Goal: Transaction & Acquisition: Obtain resource

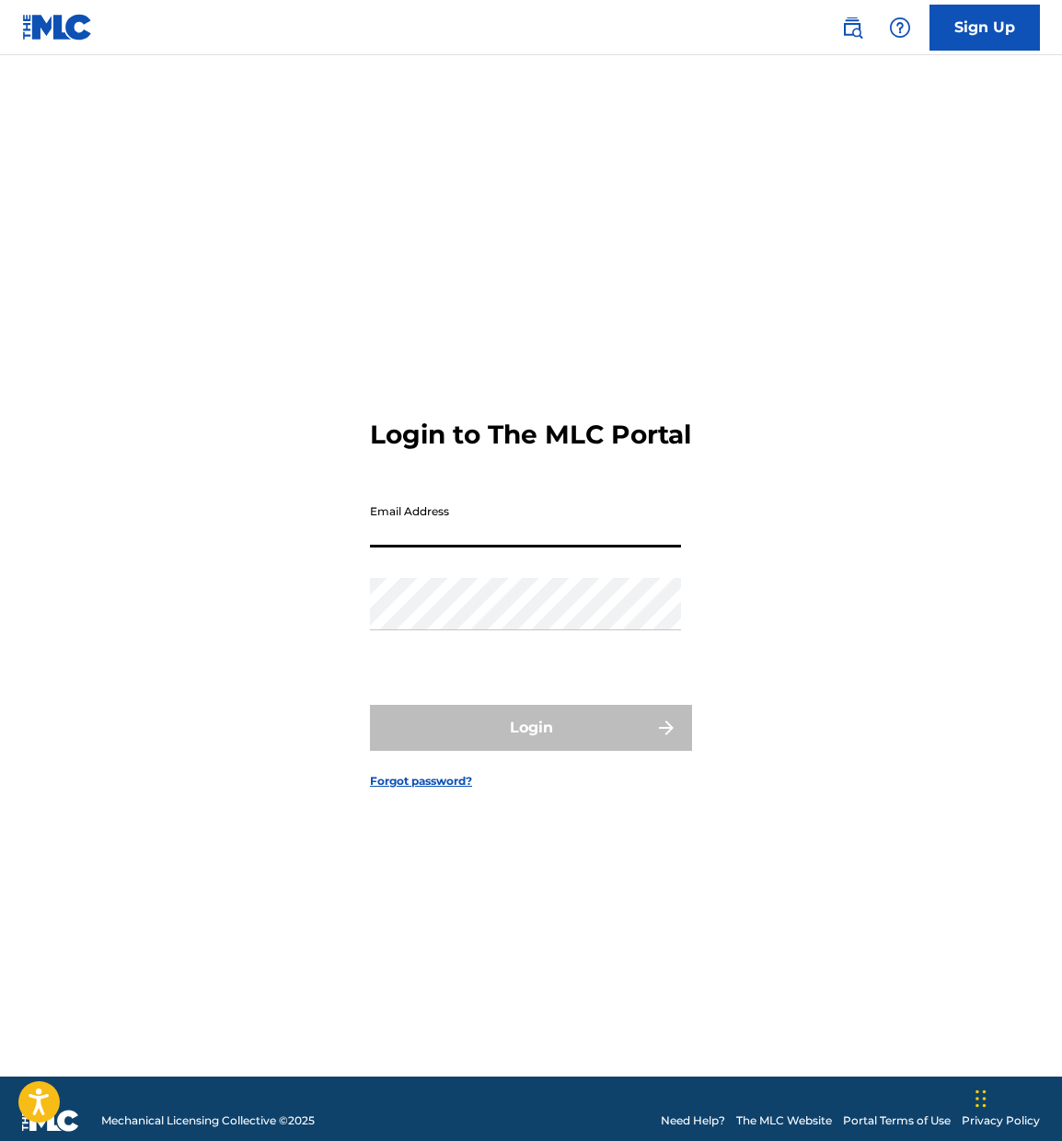
click at [442, 536] on input "Email Address" at bounding box center [525, 521] width 311 height 52
type input "[PERSON_NAME][EMAIL_ADDRESS][PERSON_NAME][DOMAIN_NAME]"
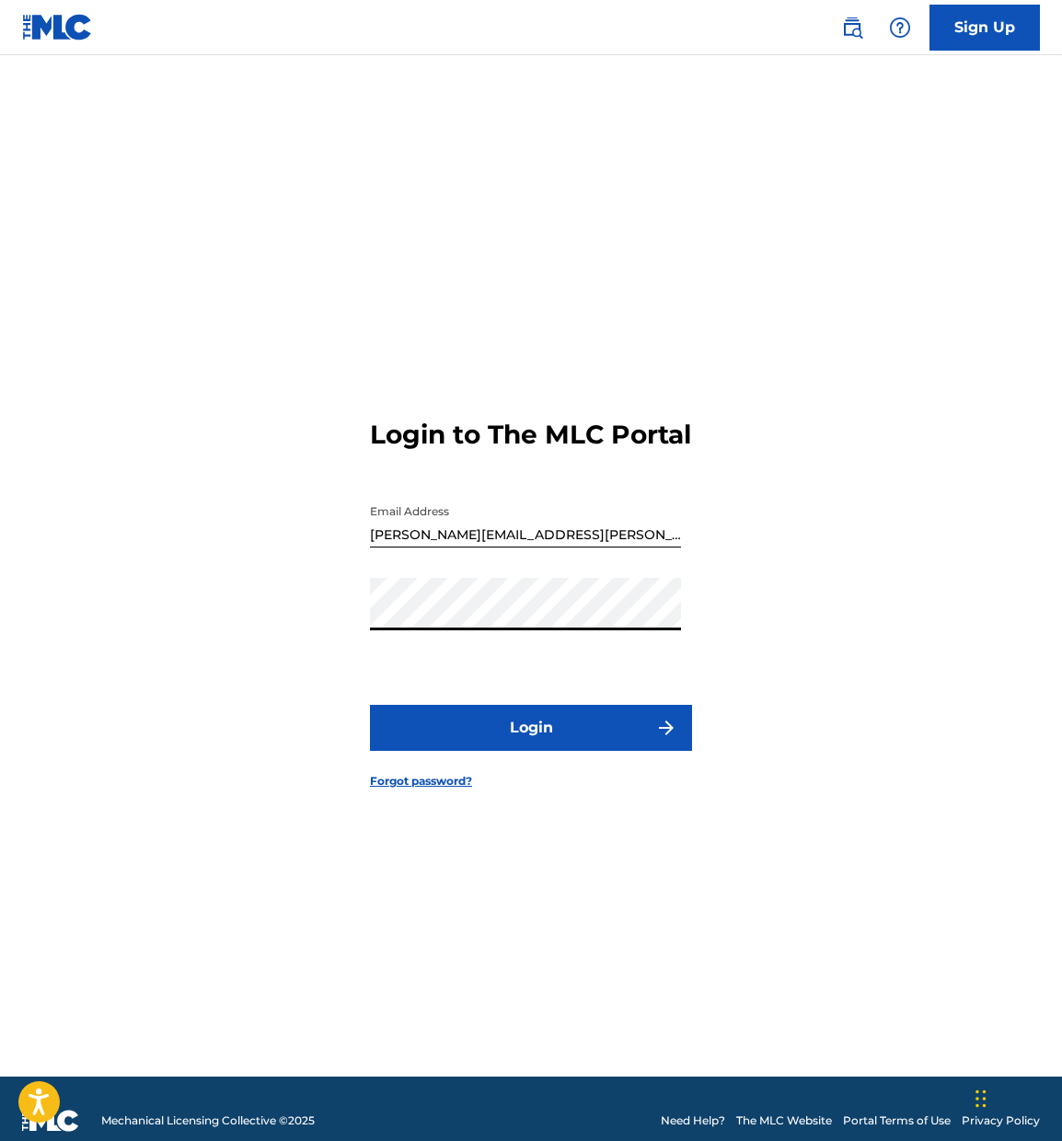
click at [539, 745] on button "Login" at bounding box center [531, 728] width 322 height 46
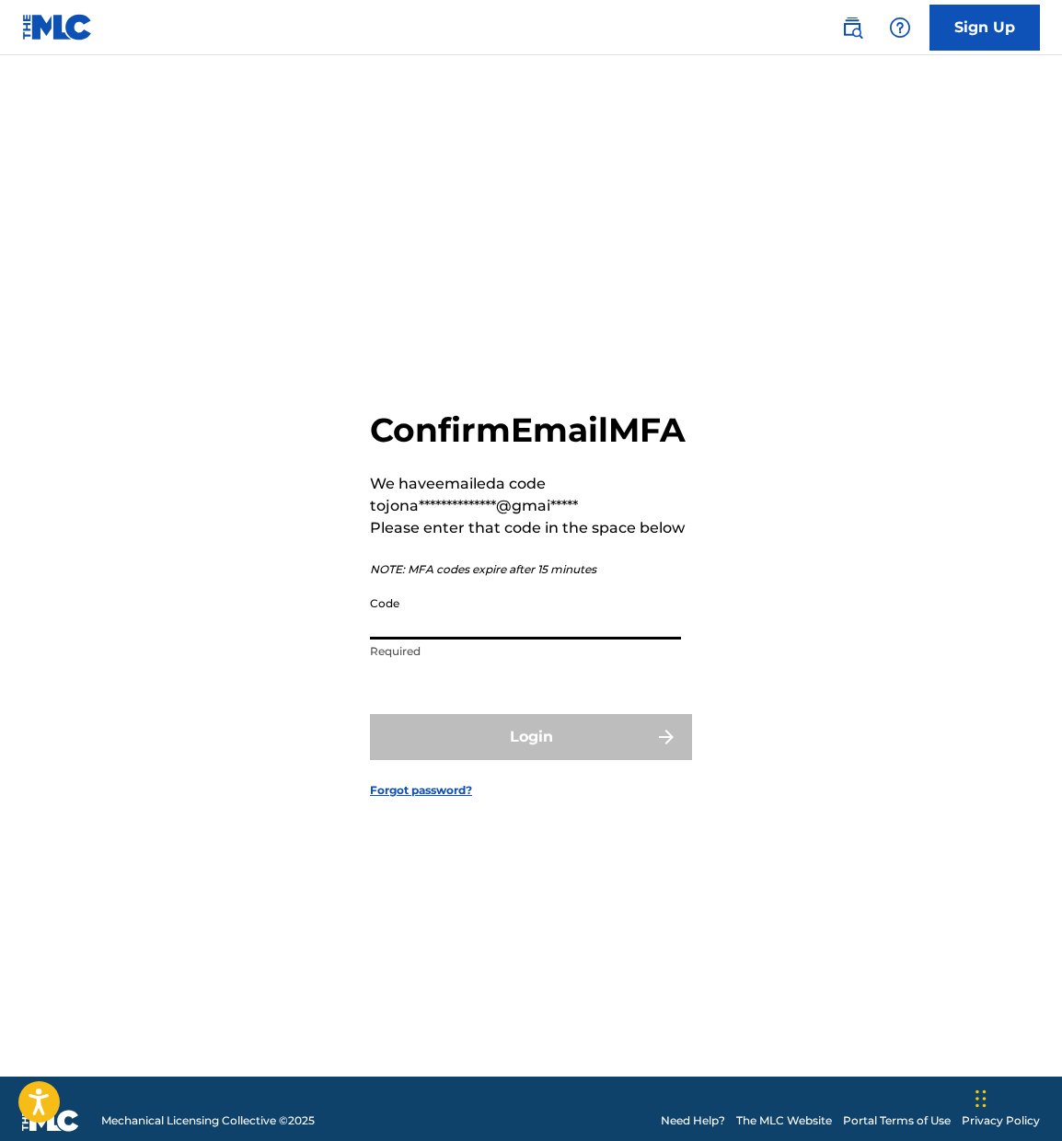
click at [451, 639] on input "Code" at bounding box center [525, 613] width 311 height 52
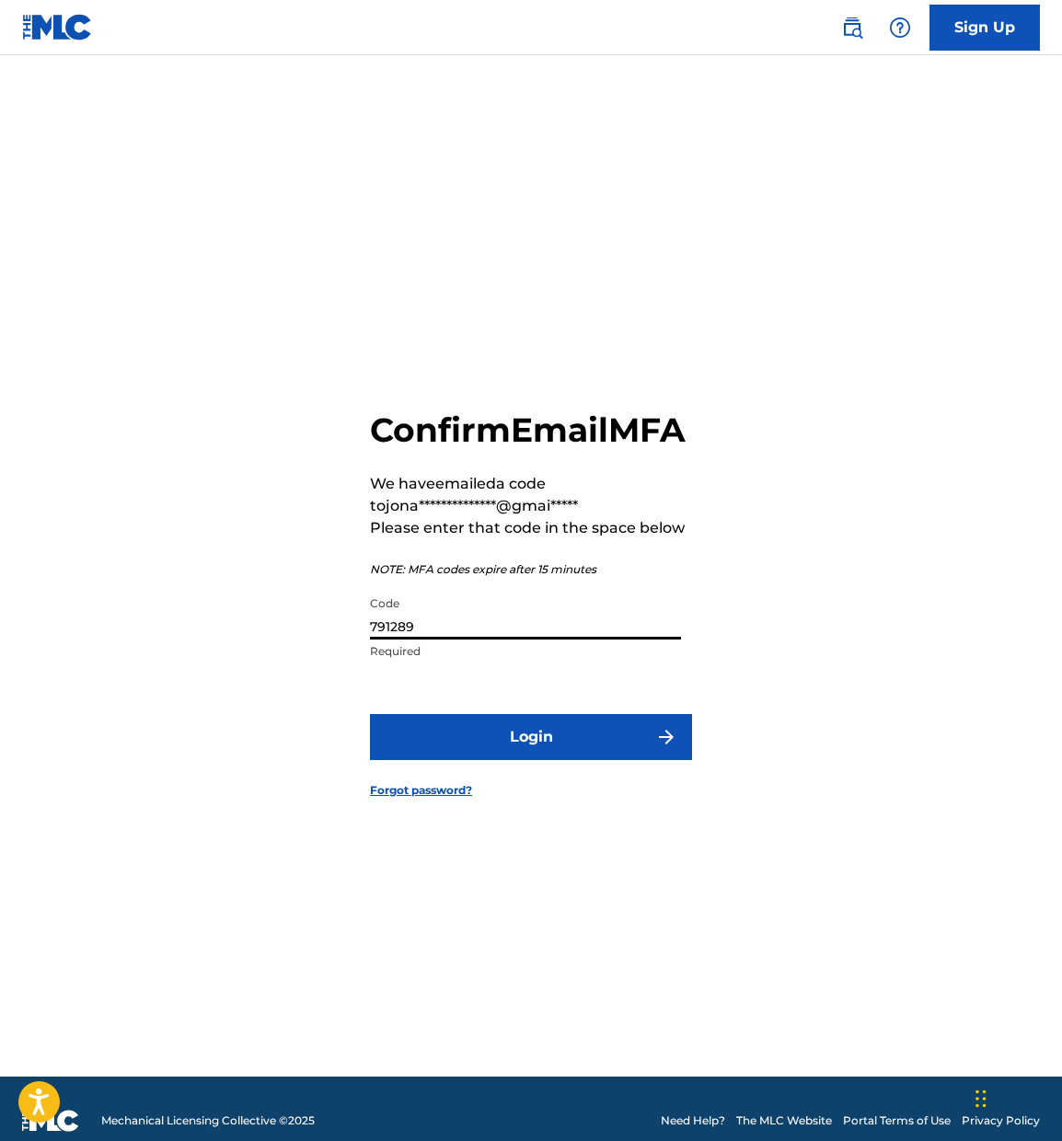
type input "791289"
click at [526, 753] on button "Login" at bounding box center [531, 737] width 322 height 46
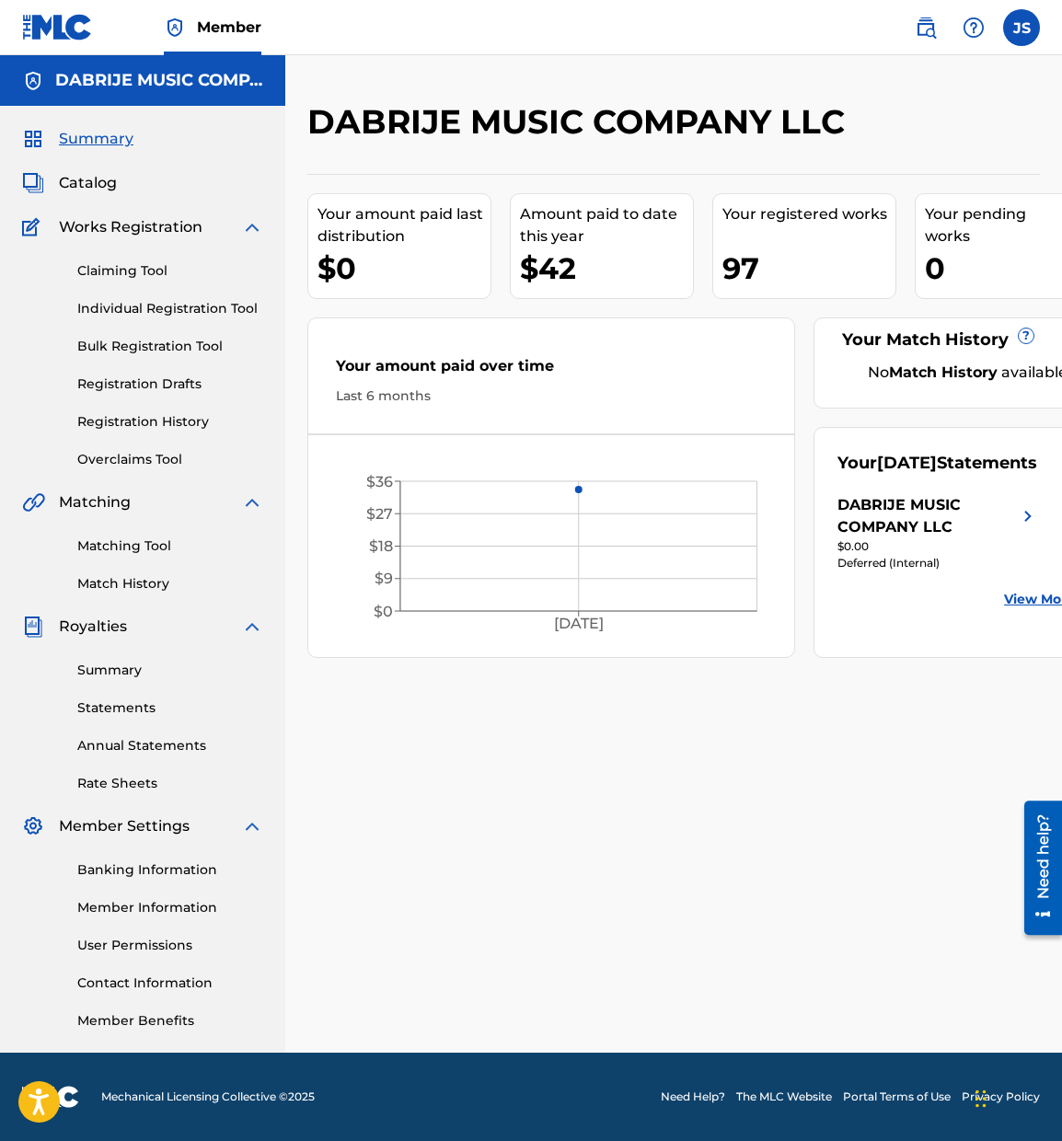
click at [93, 180] on span "Catalog" at bounding box center [88, 183] width 58 height 22
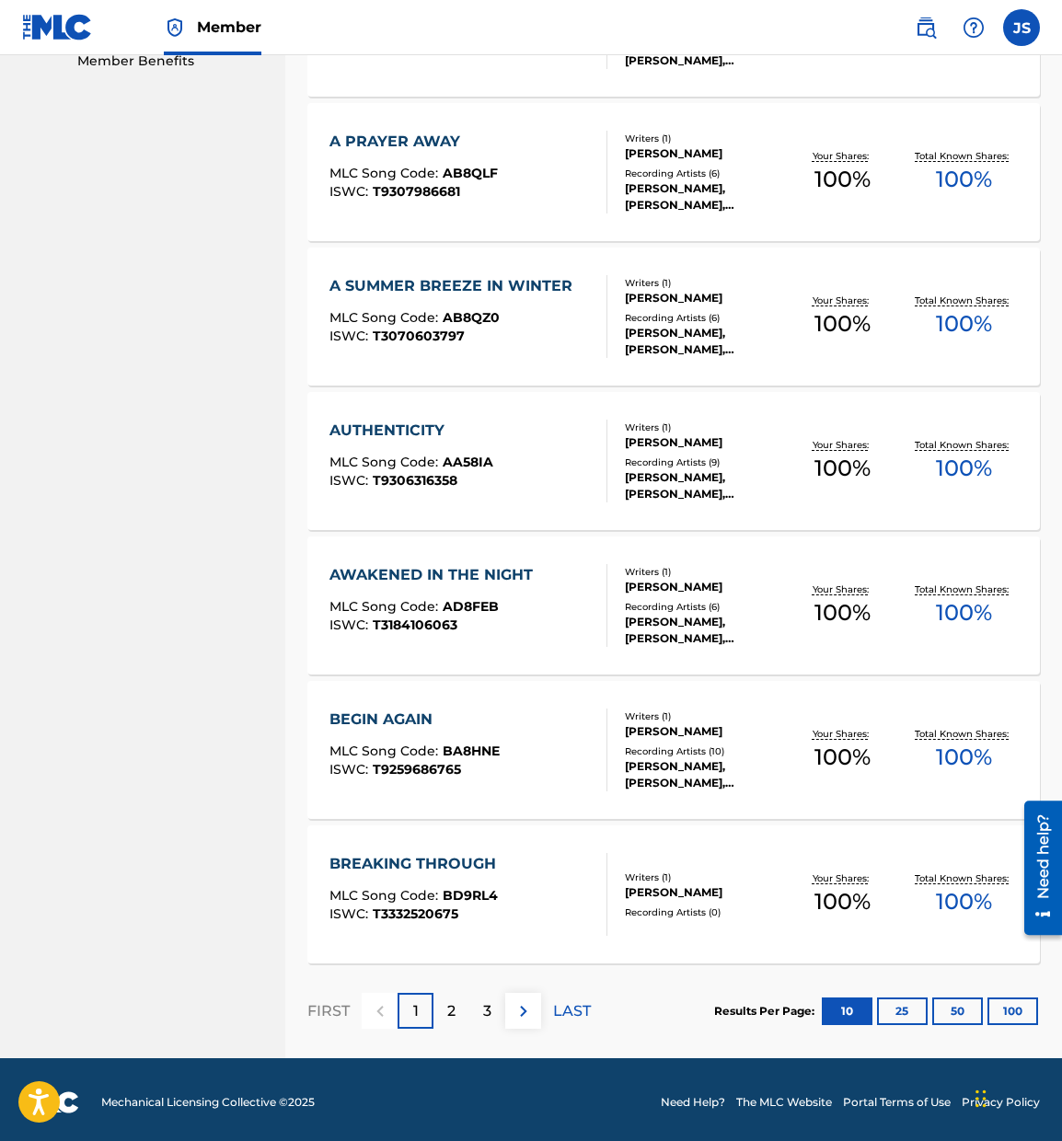
scroll to position [965, 0]
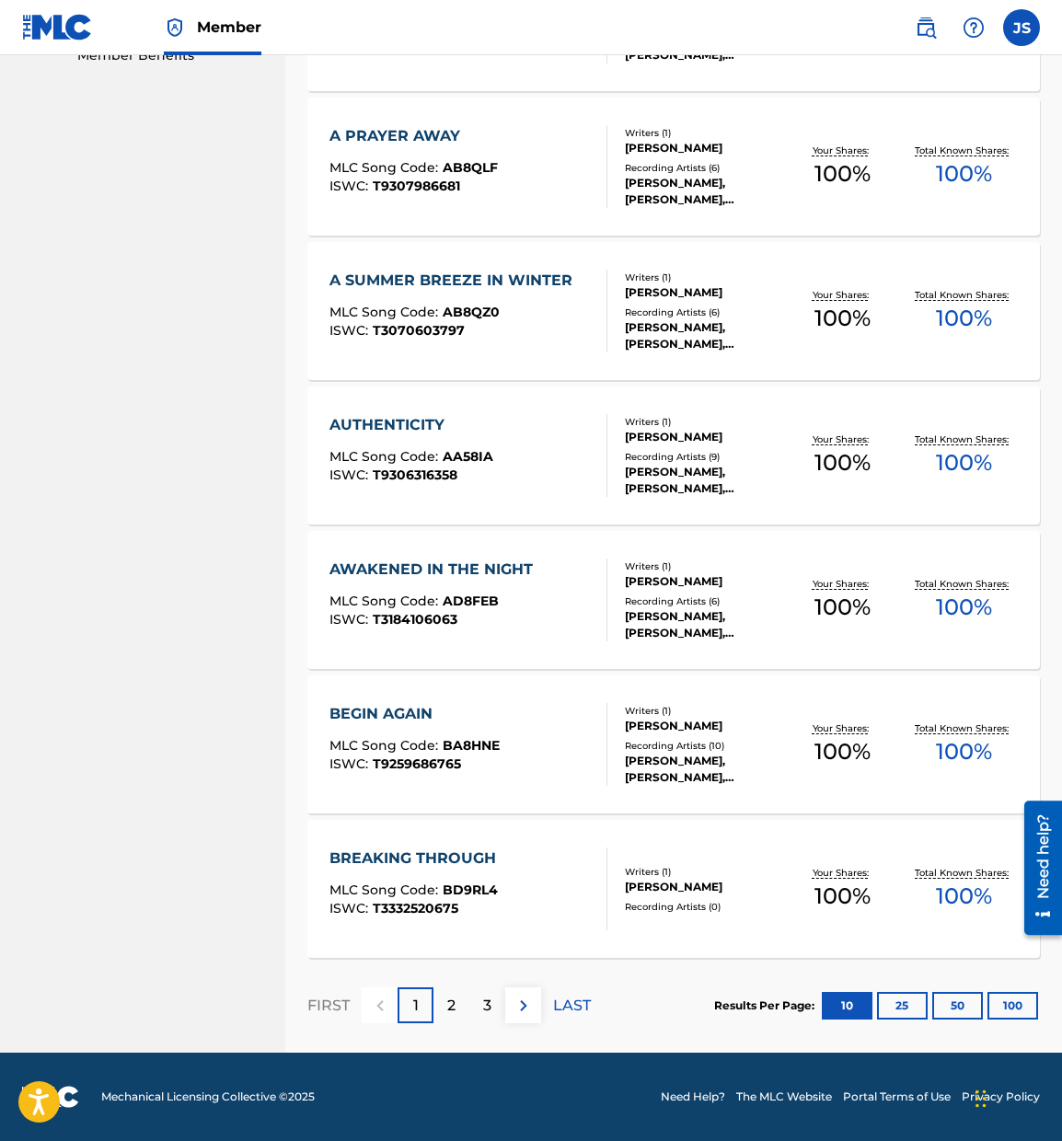
click at [1015, 1003] on button "100" at bounding box center [1012, 1006] width 51 height 28
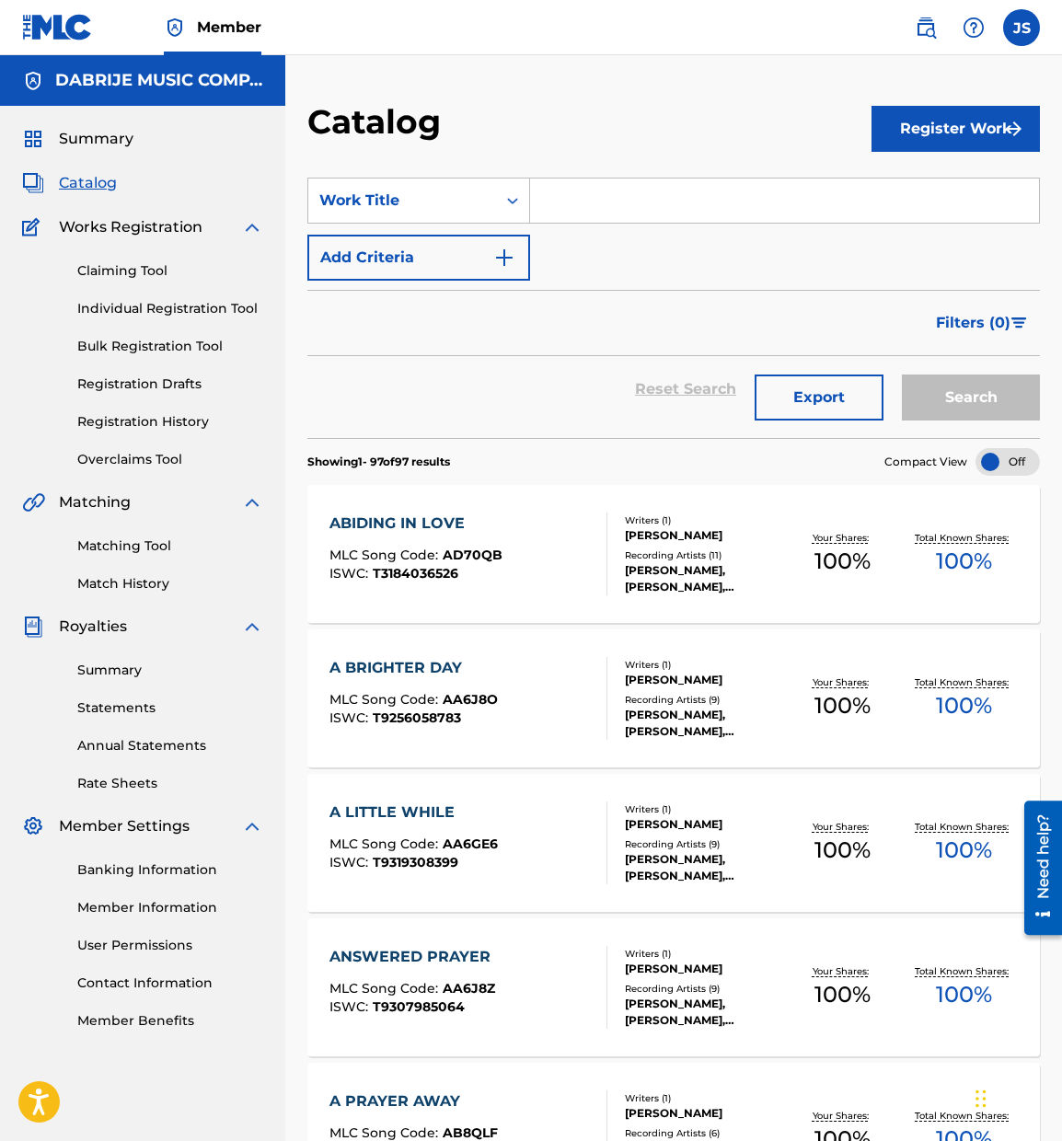
click at [821, 394] on button "Export" at bounding box center [818, 397] width 129 height 46
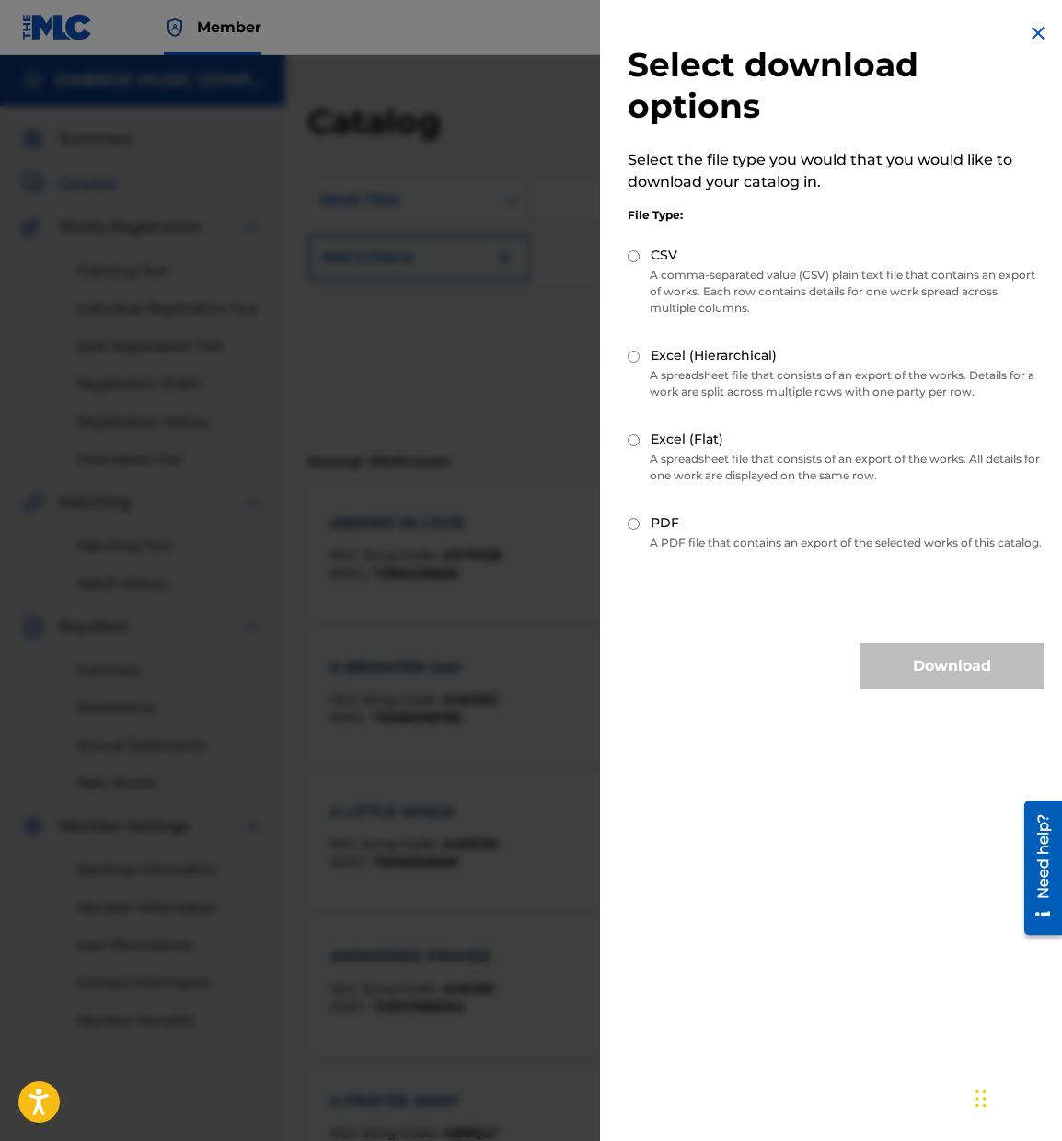
click at [635, 442] on input "Excel (Flat)" at bounding box center [633, 440] width 12 height 12
radio input "true"
click at [944, 676] on button "Download" at bounding box center [951, 666] width 184 height 46
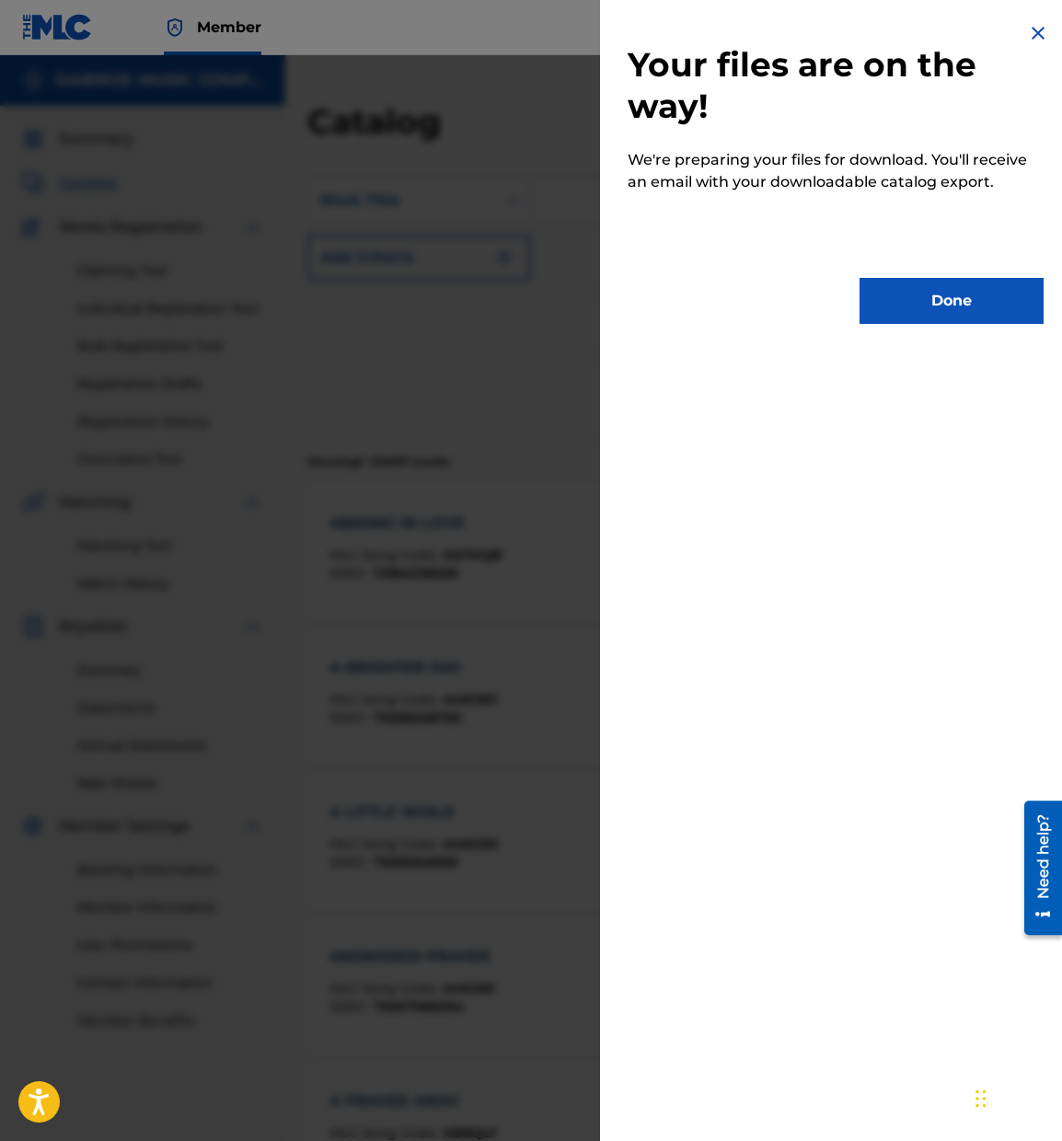
click at [944, 301] on button "Done" at bounding box center [951, 301] width 184 height 46
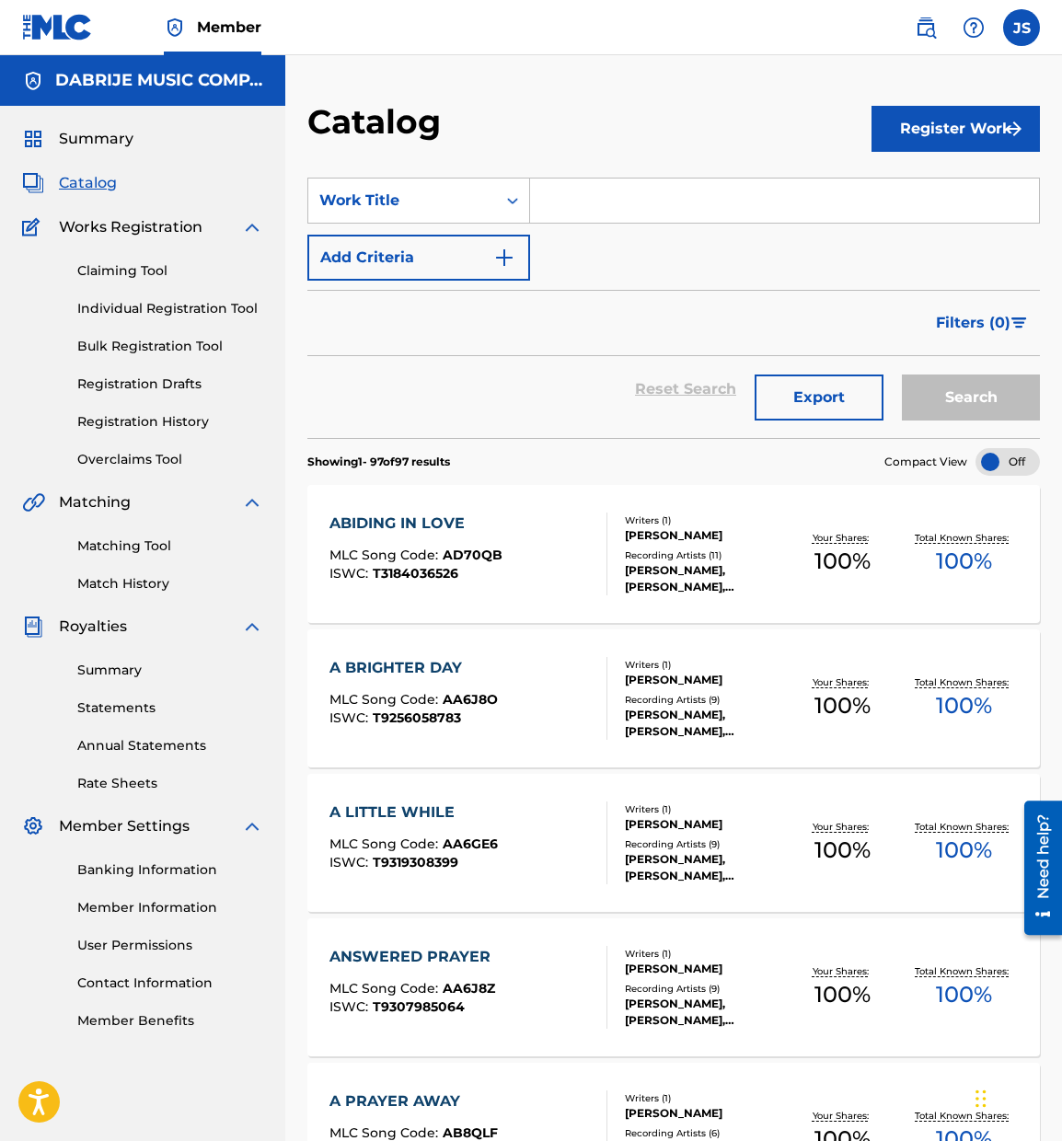
click at [90, 136] on span "Summary" at bounding box center [96, 139] width 75 height 22
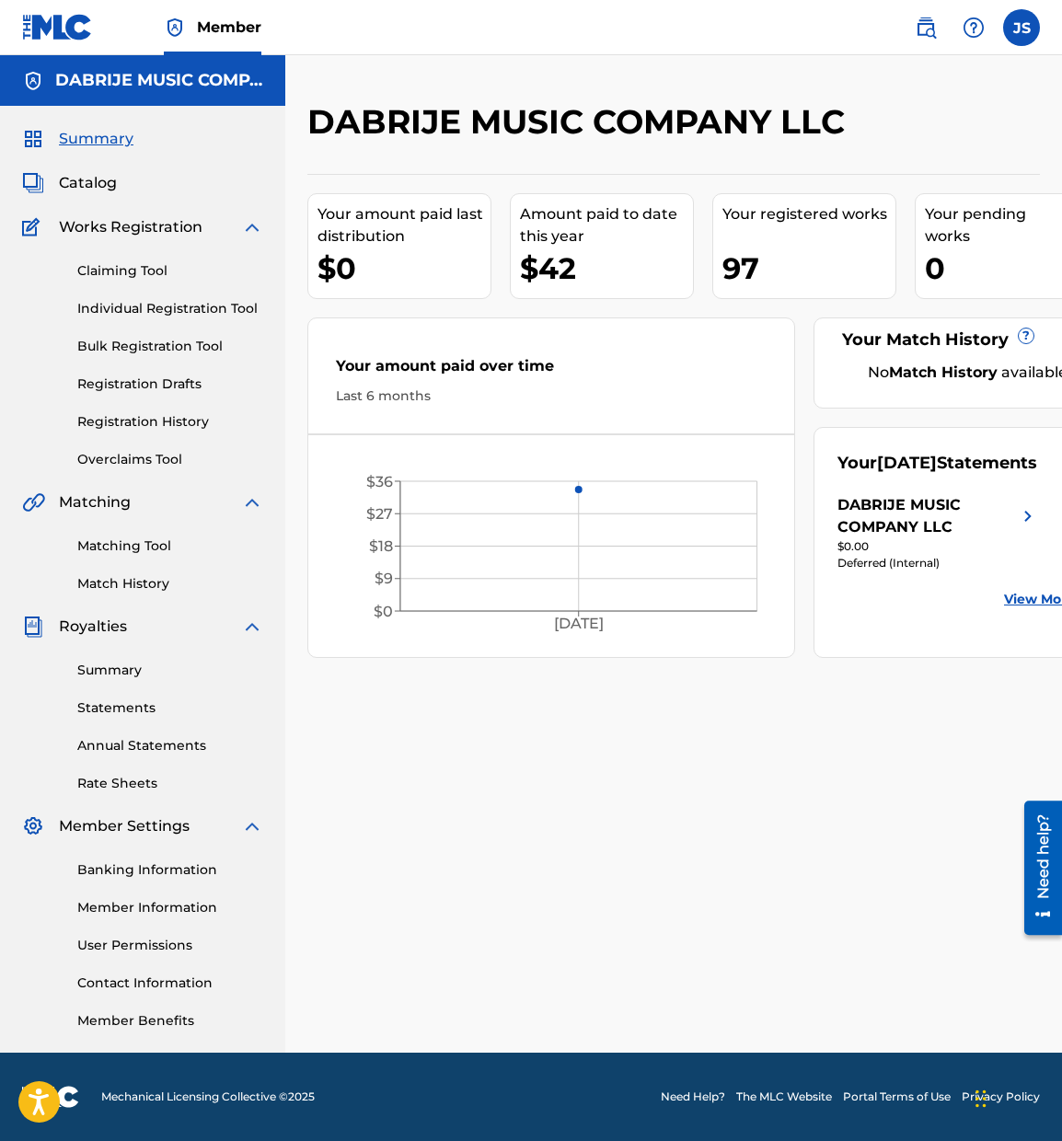
click at [1020, 26] on label at bounding box center [1021, 27] width 37 height 37
click at [1021, 28] on input "JS [PERSON_NAME] [PERSON_NAME][EMAIL_ADDRESS][PERSON_NAME][DOMAIN_NAME] Notific…" at bounding box center [1021, 28] width 0 height 0
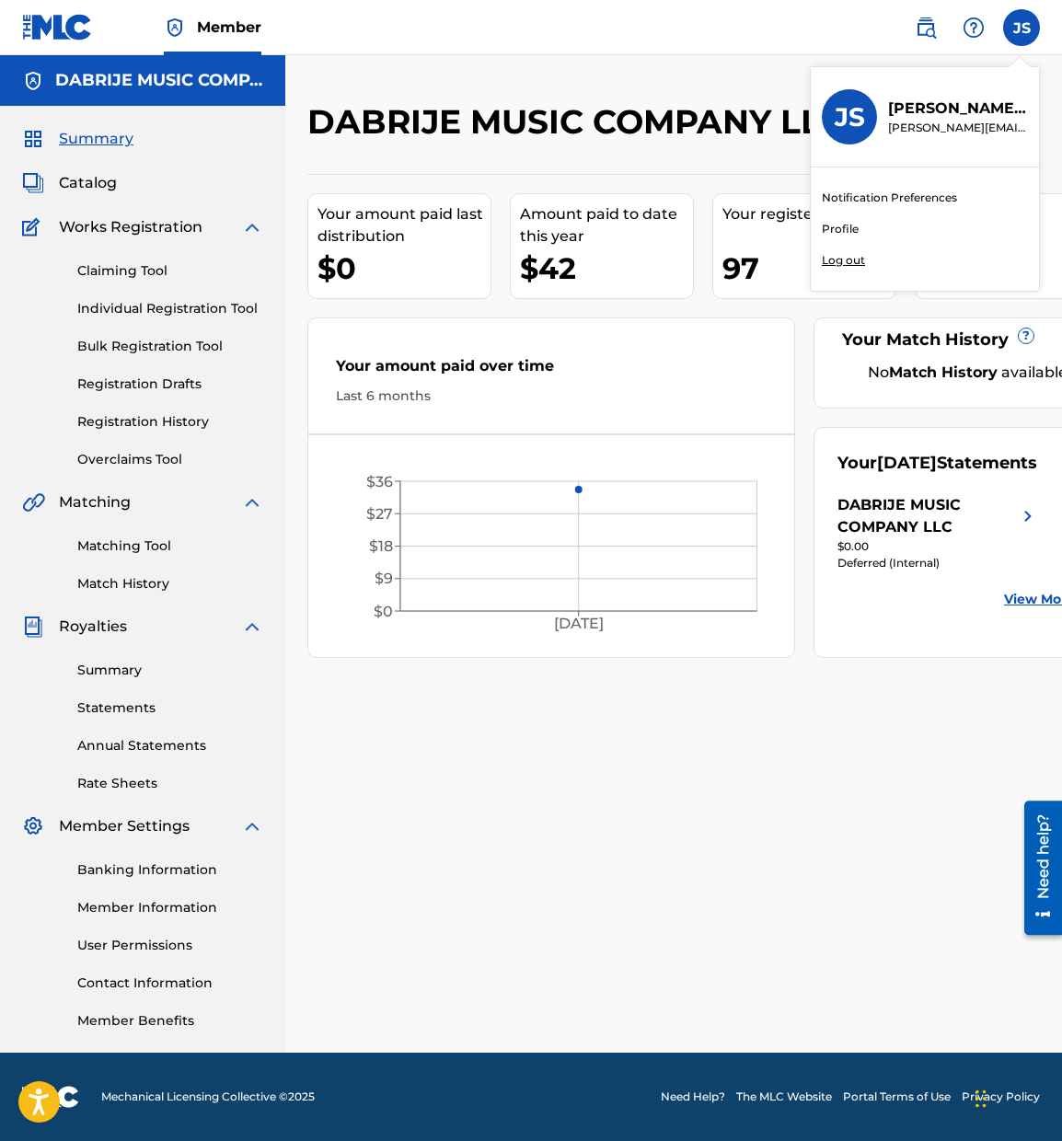
click at [846, 257] on p "Log out" at bounding box center [842, 260] width 43 height 17
click at [1021, 28] on input "JS [PERSON_NAME] [PERSON_NAME][EMAIL_ADDRESS][PERSON_NAME][DOMAIN_NAME] Notific…" at bounding box center [1021, 28] width 0 height 0
